Goal: Obtain resource: Download file/media

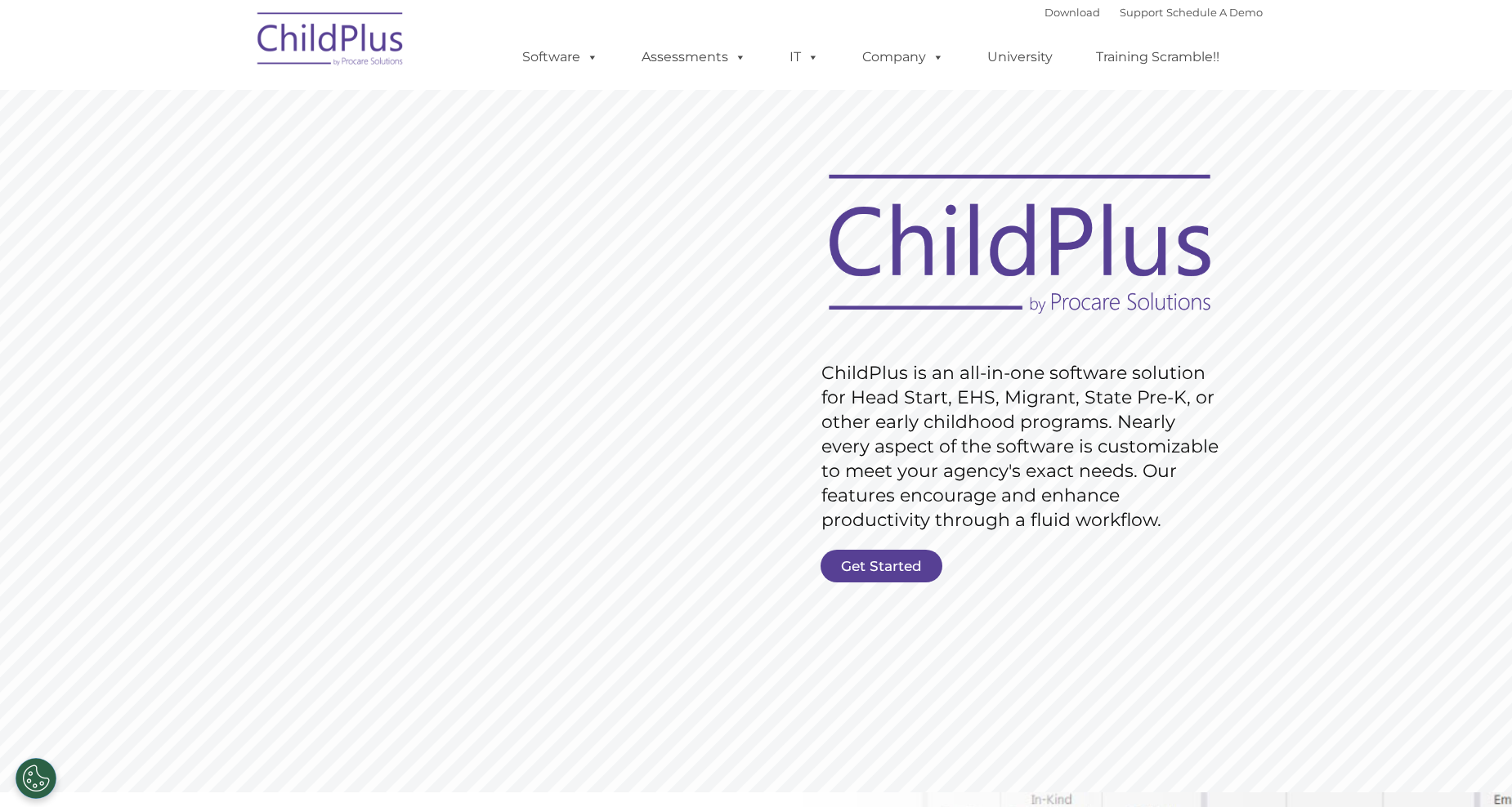
click at [485, 595] on rs-slide "Request Pricing ChildPlus is an all-in-one software solution for Head Start, EH…" at bounding box center [756, 425] width 1512 height 736
click at [889, 560] on link "Get Started" at bounding box center [881, 566] width 121 height 33
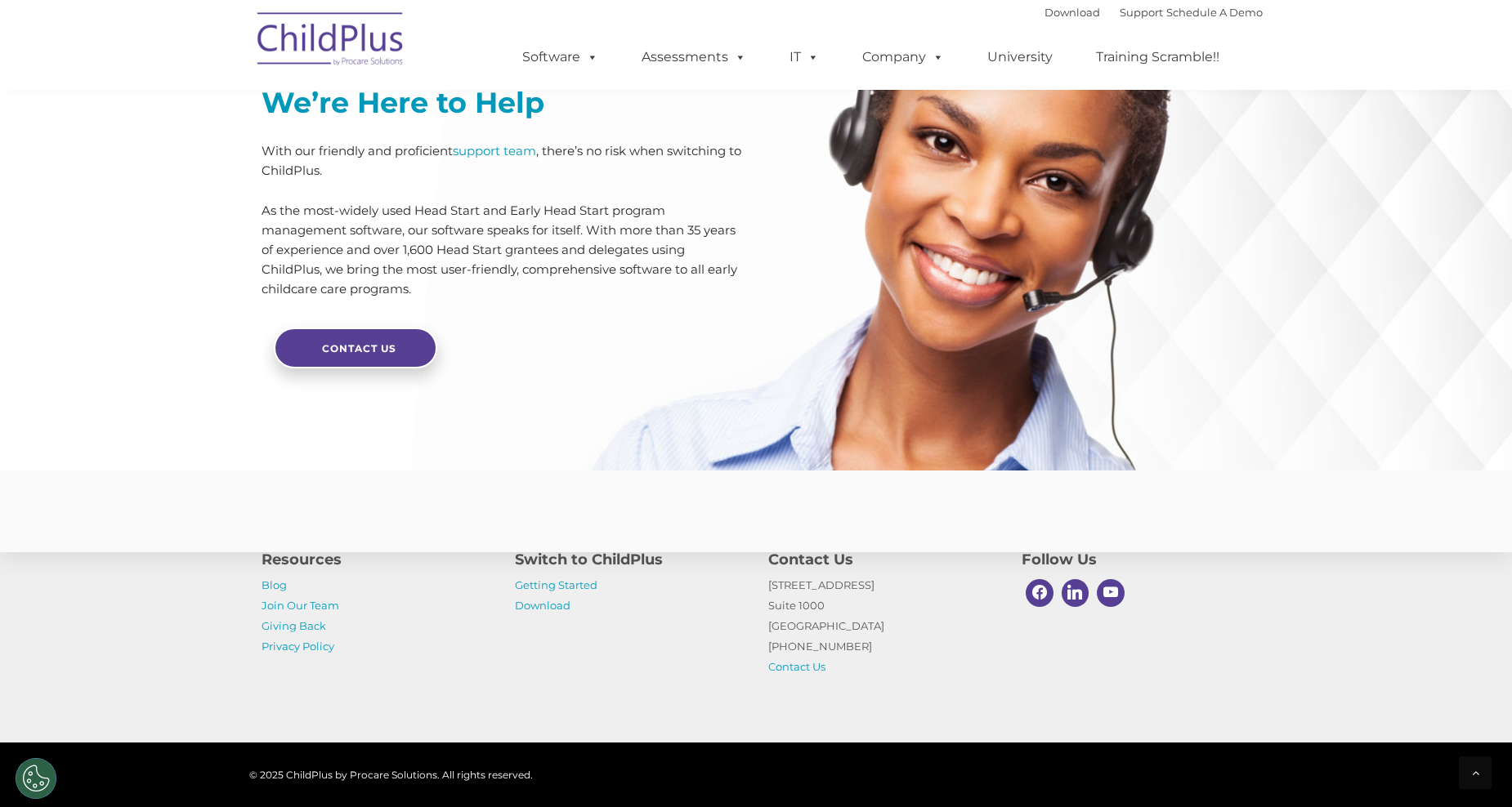
scroll to position [3819, 0]
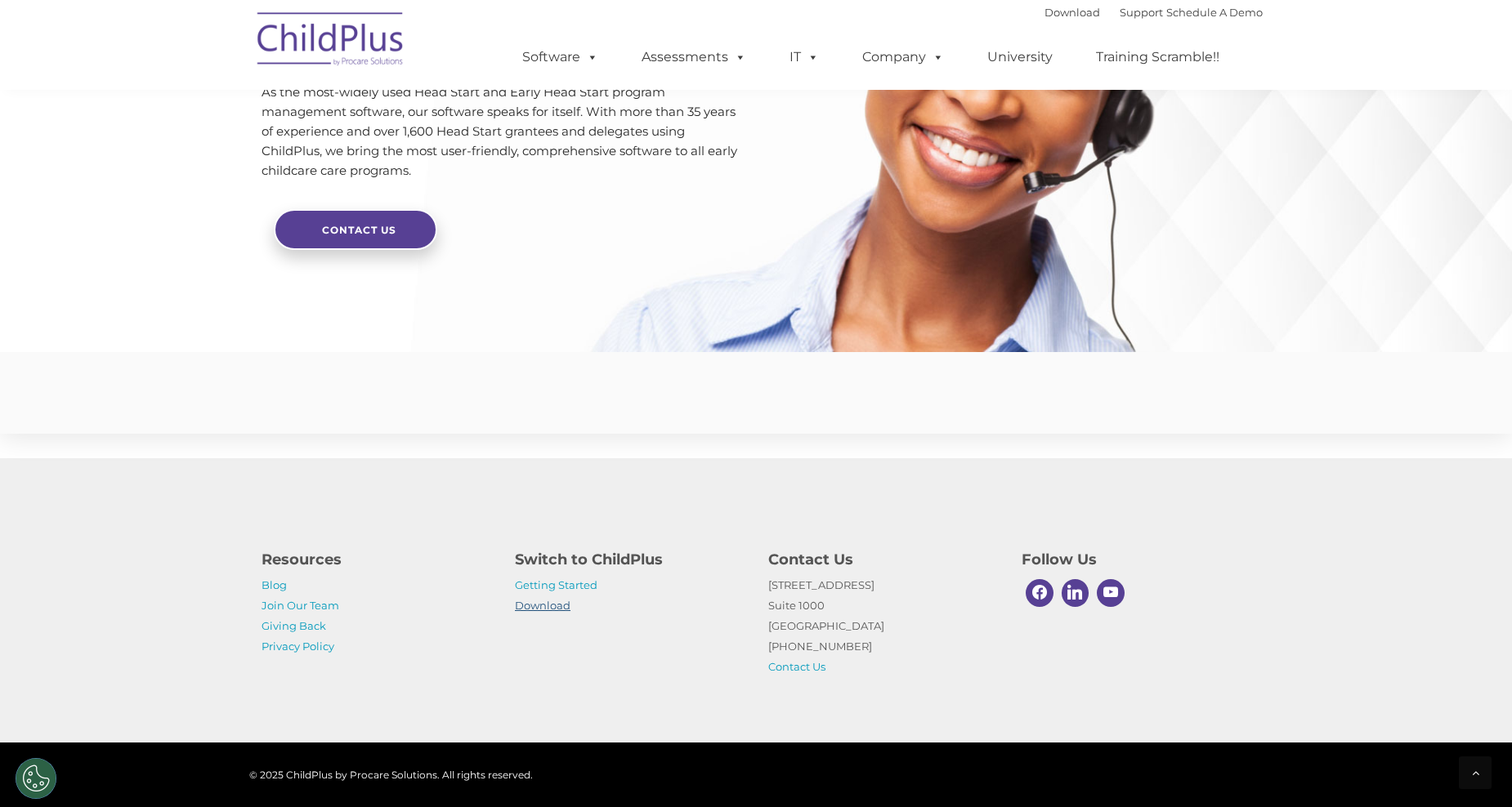
click at [560, 608] on link "Download" at bounding box center [543, 606] width 56 height 13
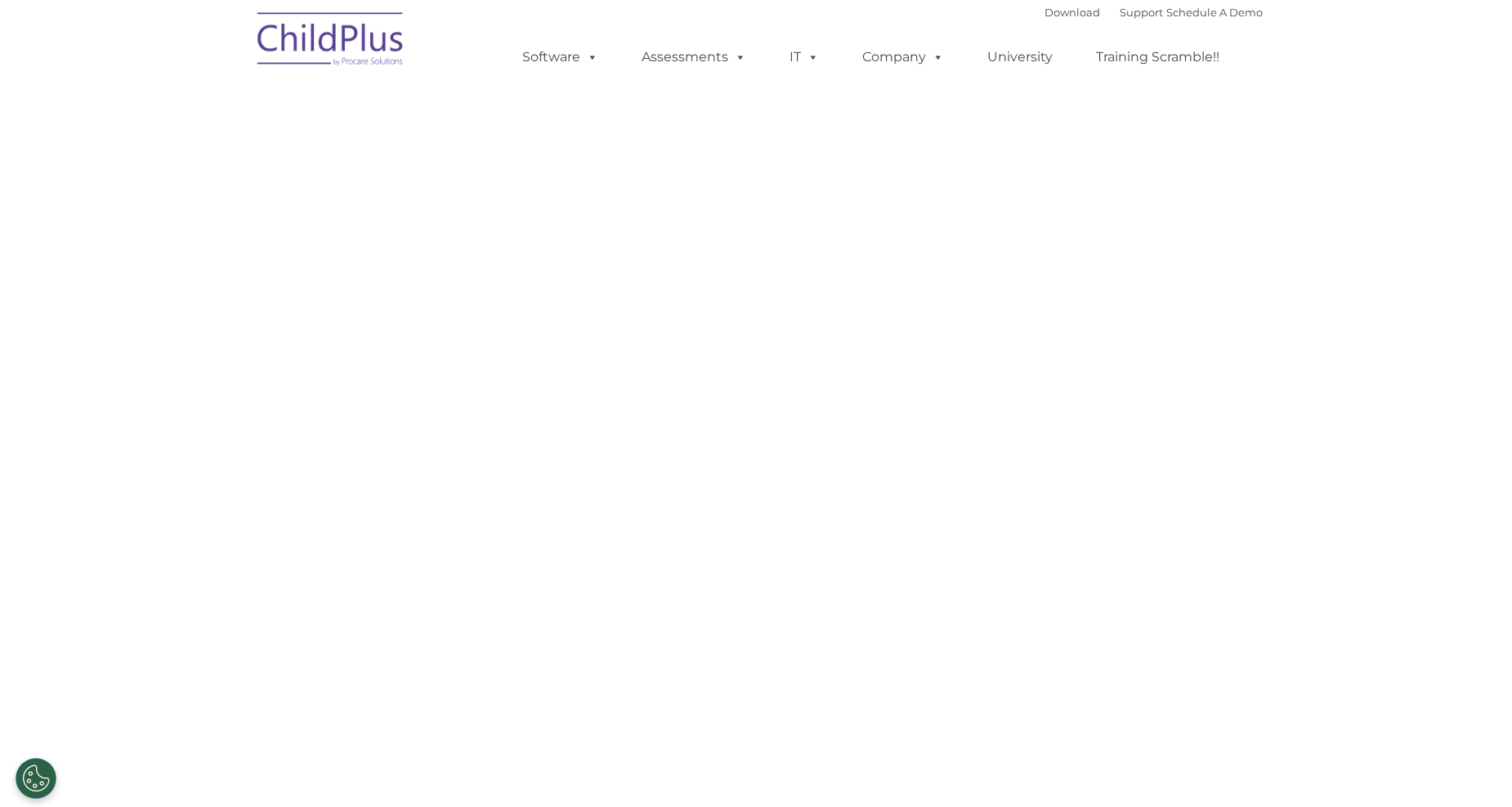
select select "MEDIUM"
